Goal: Transaction & Acquisition: Purchase product/service

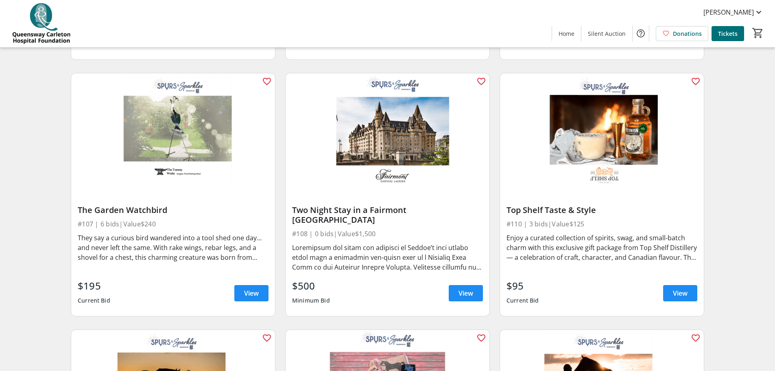
scroll to position [570, 0]
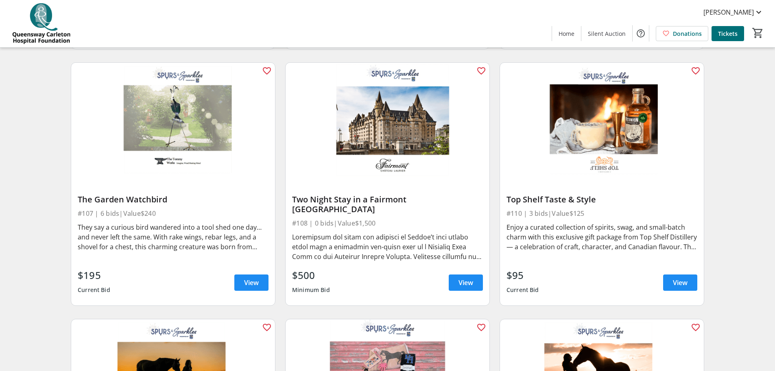
click at [741, 249] on div "Search Filter timer_outline Ends in 2d 6h 2m 39s All Items Apparel Beverages Di…" at bounding box center [388, 32] width 772 height 1071
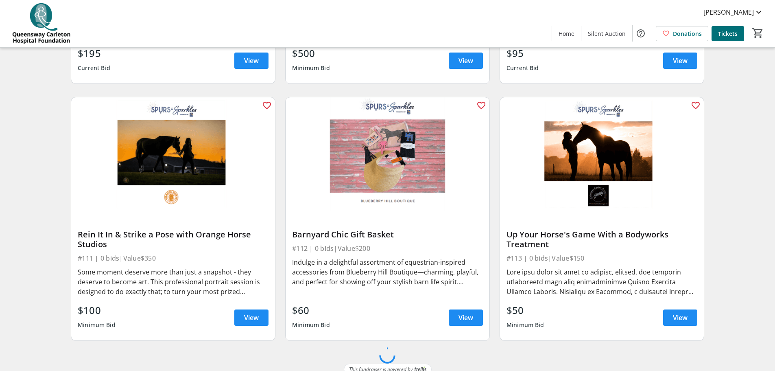
scroll to position [792, 0]
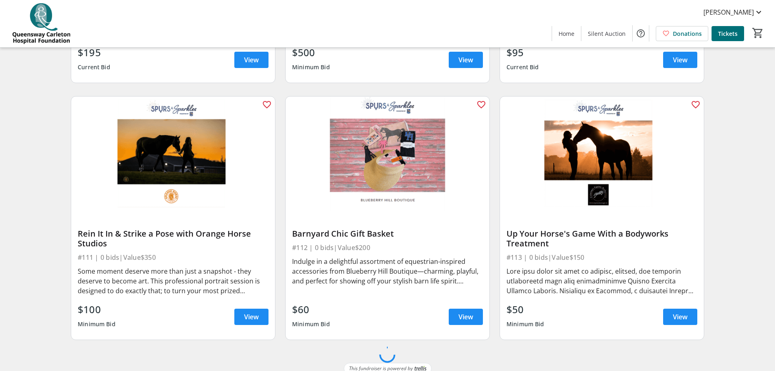
click at [496, 205] on div "favorite_outline Up Your Horse's Game With a Bodyworks Treatment #113 | 0 bids …" at bounding box center [602, 218] width 214 height 256
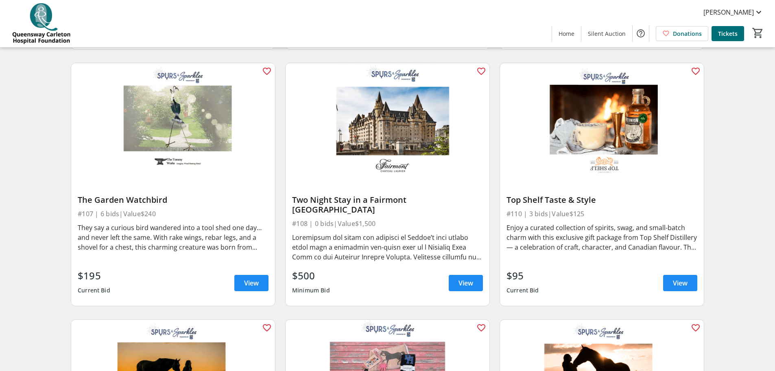
scroll to position [570, 0]
drag, startPoint x: 343, startPoint y: 204, endPoint x: 291, endPoint y: 192, distance: 52.5
click at [291, 192] on div "Two Night Stay in a Fairmont [GEOGRAPHIC_DATA] #108 | 0 bids | Value $1,500 $50…" at bounding box center [388, 241] width 204 height 128
copy div "Two Night Stay in a Fairmont [GEOGRAPHIC_DATA]"
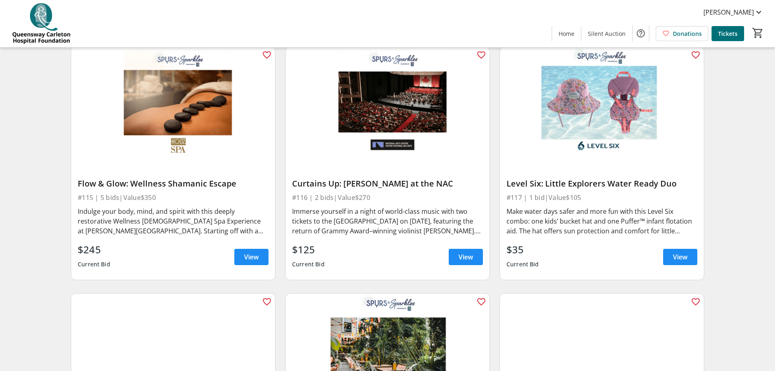
scroll to position [1302, 0]
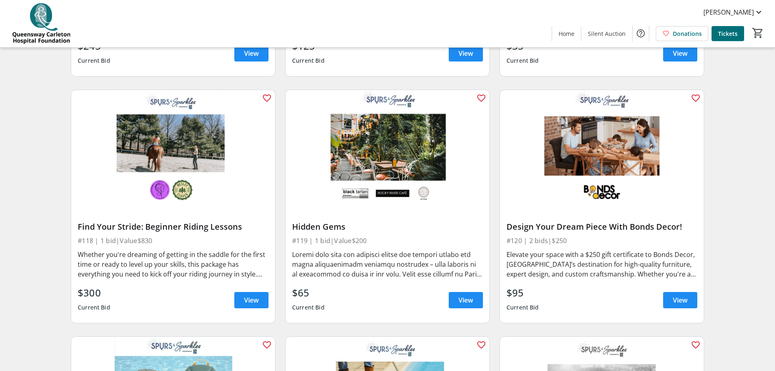
drag, startPoint x: 684, startPoint y: 217, endPoint x: 507, endPoint y: 216, distance: 176.6
click at [507, 222] on div "Design Your Dream Piece With Bonds Decor!" at bounding box center [602, 227] width 191 height 10
copy div "Design Your Dream Piece With Bonds Decor!"
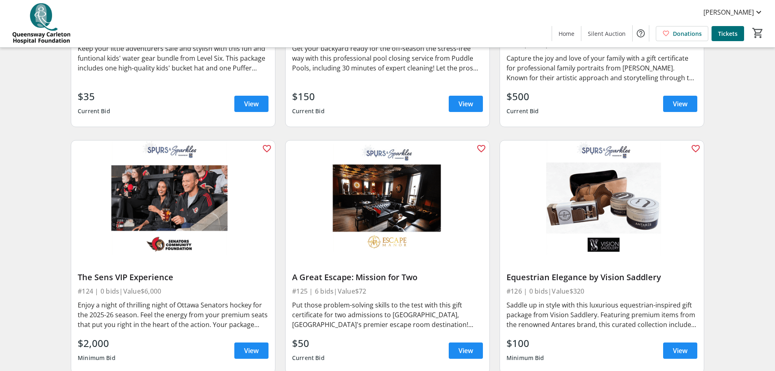
scroll to position [1790, 0]
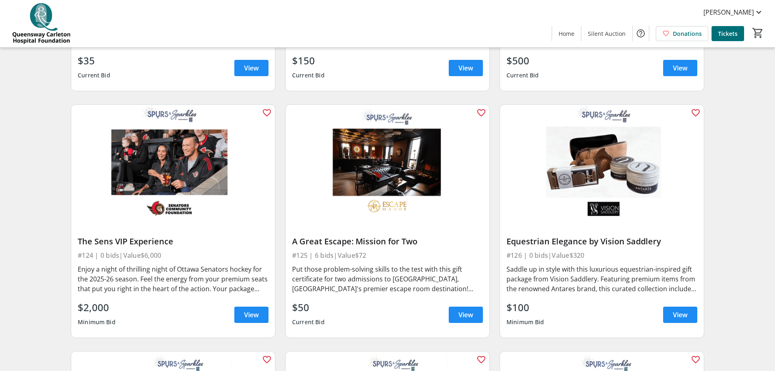
drag, startPoint x: 186, startPoint y: 234, endPoint x: 79, endPoint y: 230, distance: 106.7
click at [79, 236] on div "The Sens VIP Experience" at bounding box center [173, 241] width 191 height 10
copy div "The Sens VIP Experience"
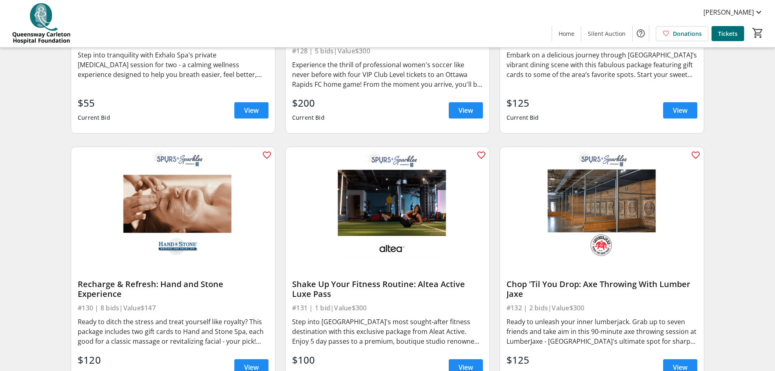
scroll to position [2279, 0]
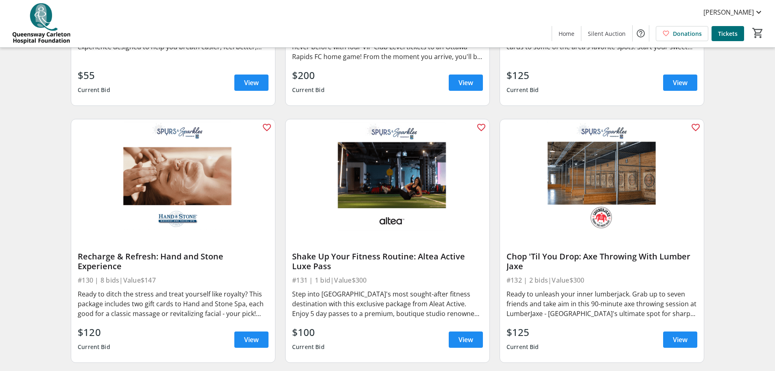
drag, startPoint x: 337, startPoint y: 256, endPoint x: 329, endPoint y: 254, distance: 8.6
click at [329, 254] on div "Shake Up Your Fitness Routine: Altea Active Luxe Pass" at bounding box center [387, 261] width 191 height 20
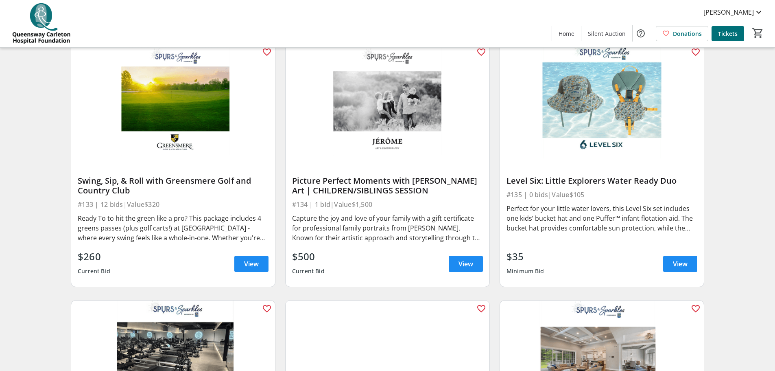
scroll to position [2767, 0]
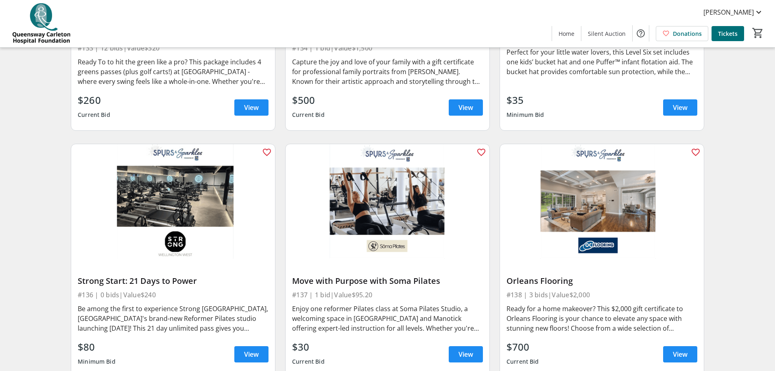
drag, startPoint x: 448, startPoint y: 270, endPoint x: 286, endPoint y: 269, distance: 161.9
click at [286, 269] on div "Move with Purpose with Soma Pilates #137 | 1 bid | Value $95.20 Enjoy one refor…" at bounding box center [388, 317] width 204 height 118
drag, startPoint x: 216, startPoint y: 273, endPoint x: 75, endPoint y: 271, distance: 141.6
click at [75, 271] on div "Strong Start: 21 Days to Power #136 | 0 bids | Value $240 Be among the first to…" at bounding box center [173, 317] width 204 height 118
copy div "Strong Start: 21 Days to Power"
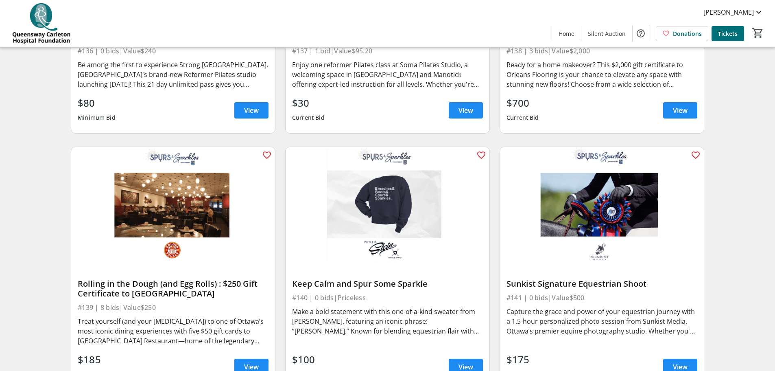
scroll to position [3011, 0]
drag, startPoint x: 642, startPoint y: 272, endPoint x: 503, endPoint y: 272, distance: 139.6
click at [503, 272] on div "Sunkist Signature Equestrian Shoot #141 | 0 bids | Value $500 Capture the grace…" at bounding box center [602, 325] width 204 height 128
copy div "Sunkist Signature Equestrian Shoot"
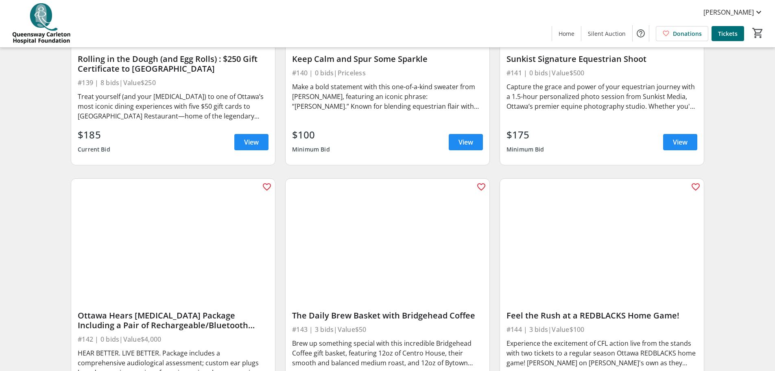
scroll to position [3255, 0]
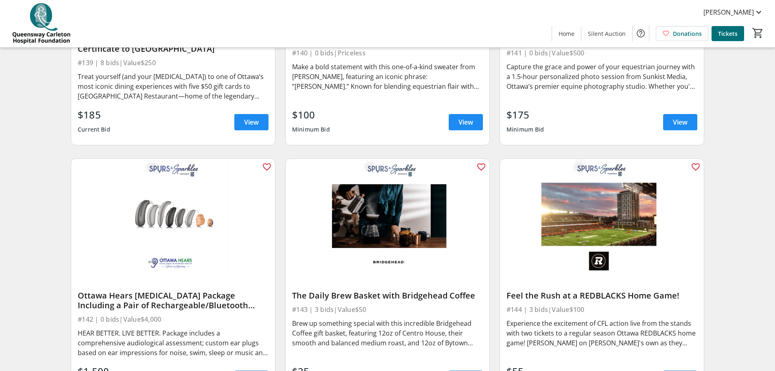
click at [666, 291] on div "Feel the Rush at a REDBLACKS Home Game!" at bounding box center [602, 296] width 191 height 10
click at [675, 291] on div "Feel the Rush at a REDBLACKS Home Game!" at bounding box center [602, 296] width 191 height 10
drag, startPoint x: 677, startPoint y: 287, endPoint x: 508, endPoint y: 281, distance: 169.8
click at [508, 291] on div "Feel the Rush at a REDBLACKS Home Game!" at bounding box center [602, 296] width 191 height 10
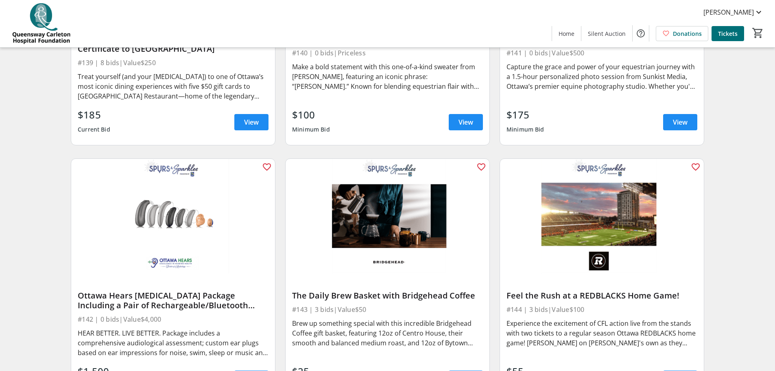
copy div "Feel the Rush at a REDBLACKS Home Game!"
click at [346, 305] on div "#143 | 3 bids | Value $50" at bounding box center [387, 309] width 191 height 11
click at [187, 293] on div "Ottawa Hears [MEDICAL_DATA] Package Including a Pair of Rechargeable/Bluetooth …" at bounding box center [173, 301] width 191 height 20
drag, startPoint x: 253, startPoint y: 296, endPoint x: 55, endPoint y: 286, distance: 198.4
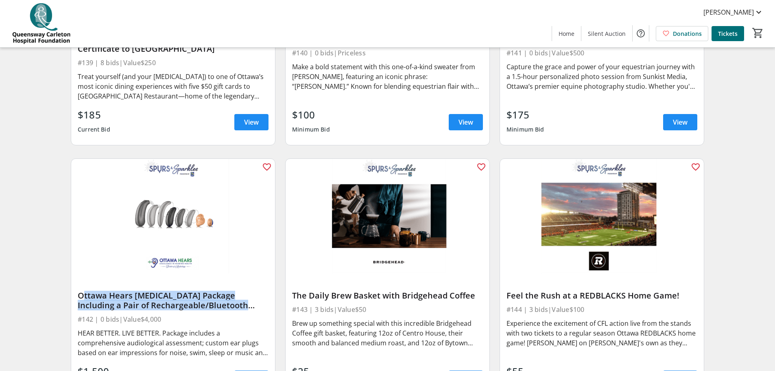
copy div "Ottawa Hears [MEDICAL_DATA] Package Including a Pair of Rechargeable/Bluetooth …"
click at [284, 170] on div "favorite_outline The Daily Brew Basket with Bridgehead Coffee #143 | 3 bids | V…" at bounding box center [387, 280] width 214 height 256
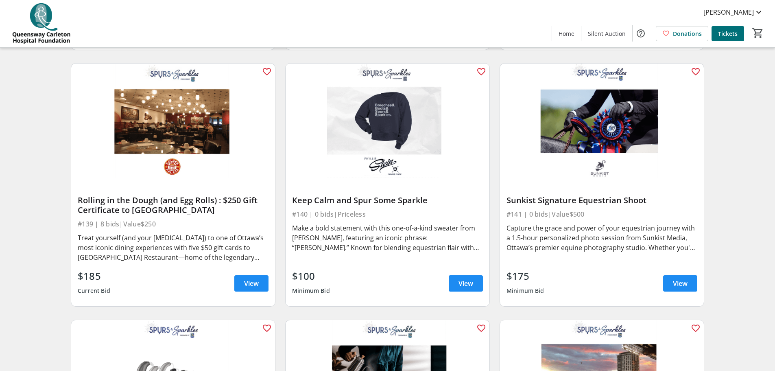
scroll to position [3097, 0]
